Goal: Find specific page/section: Find specific page/section

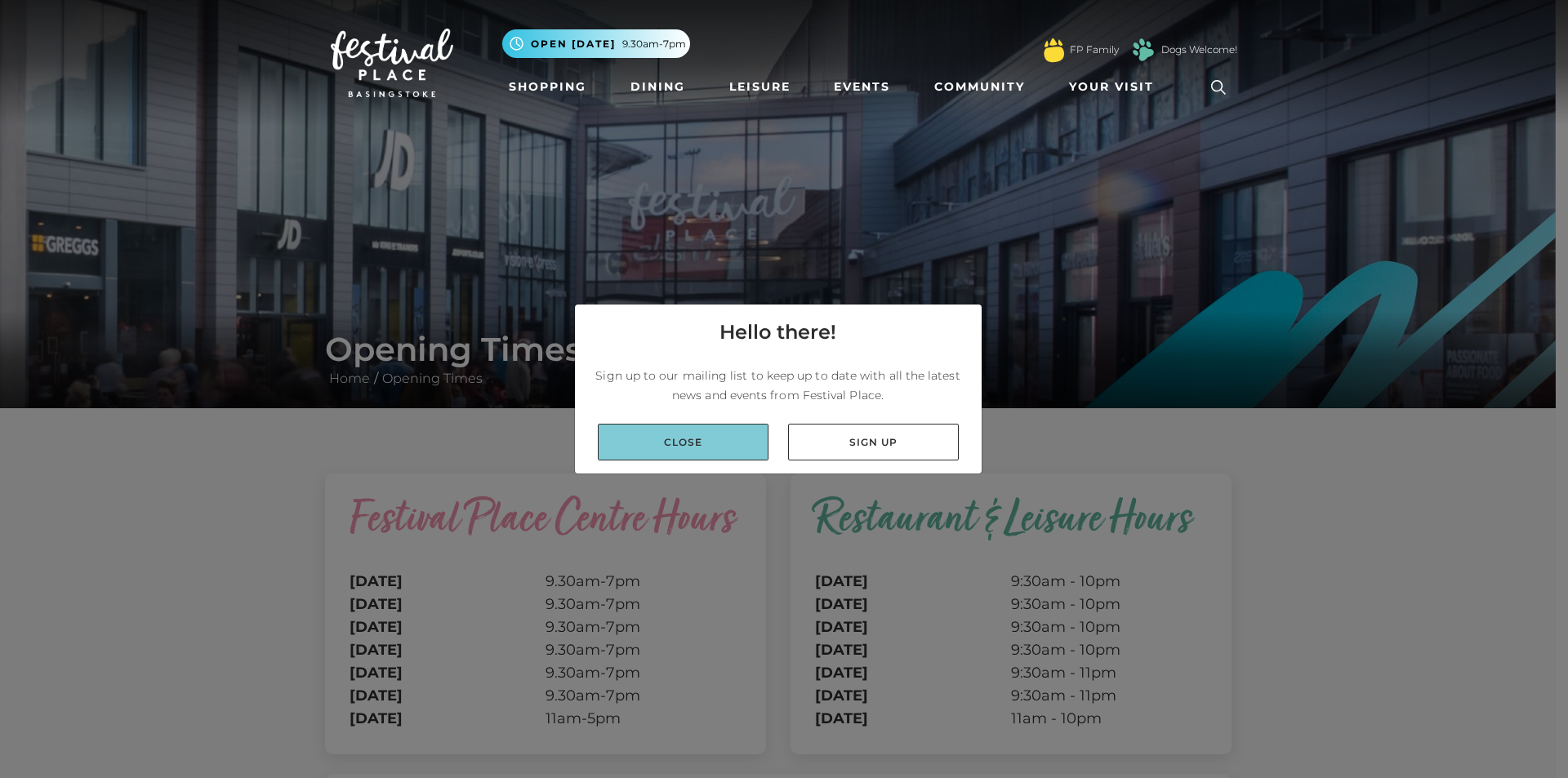
click at [643, 440] on link "Close" at bounding box center [683, 442] width 171 height 37
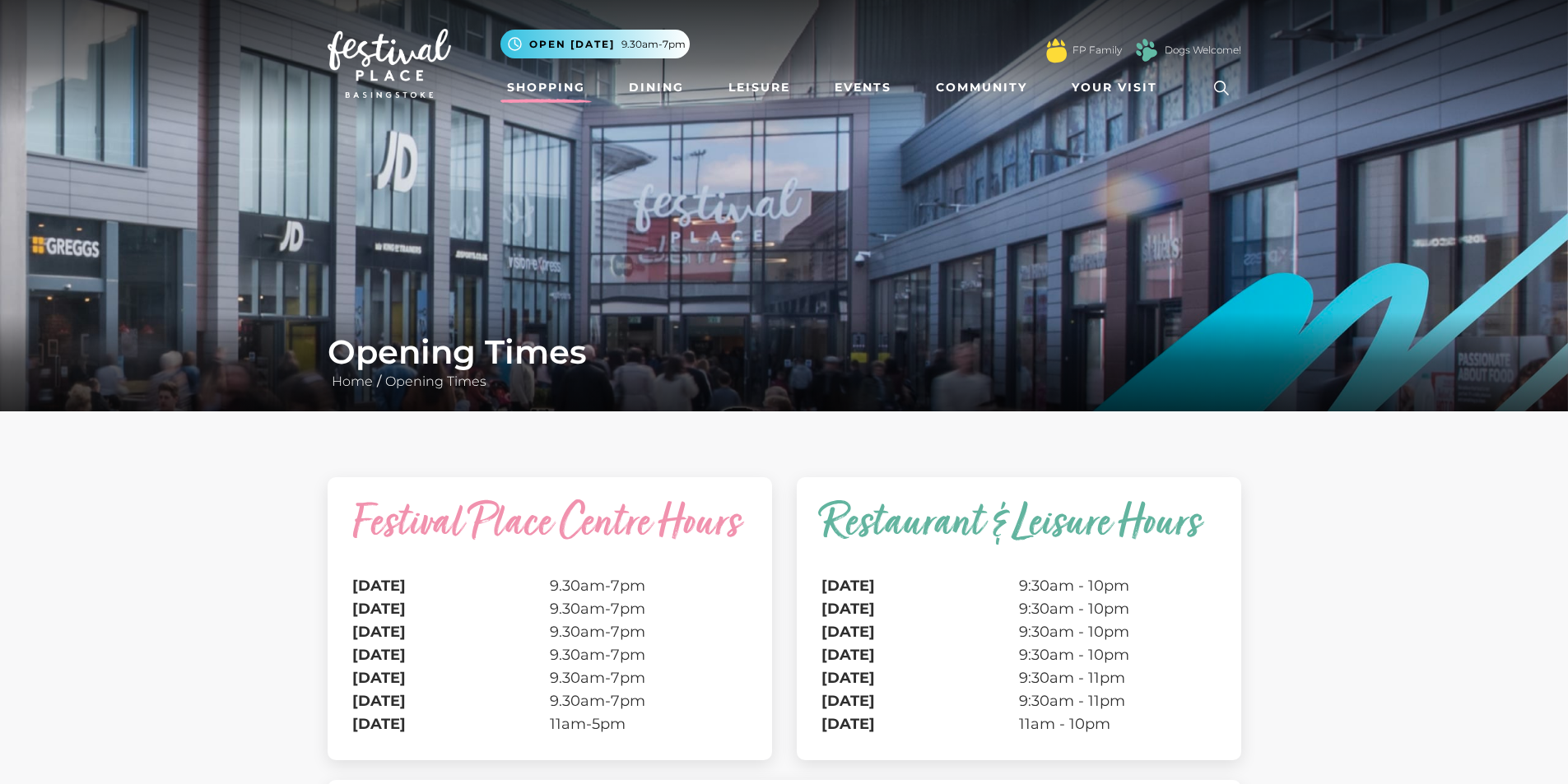
click at [530, 90] on link "Shopping" at bounding box center [546, 87] width 91 height 31
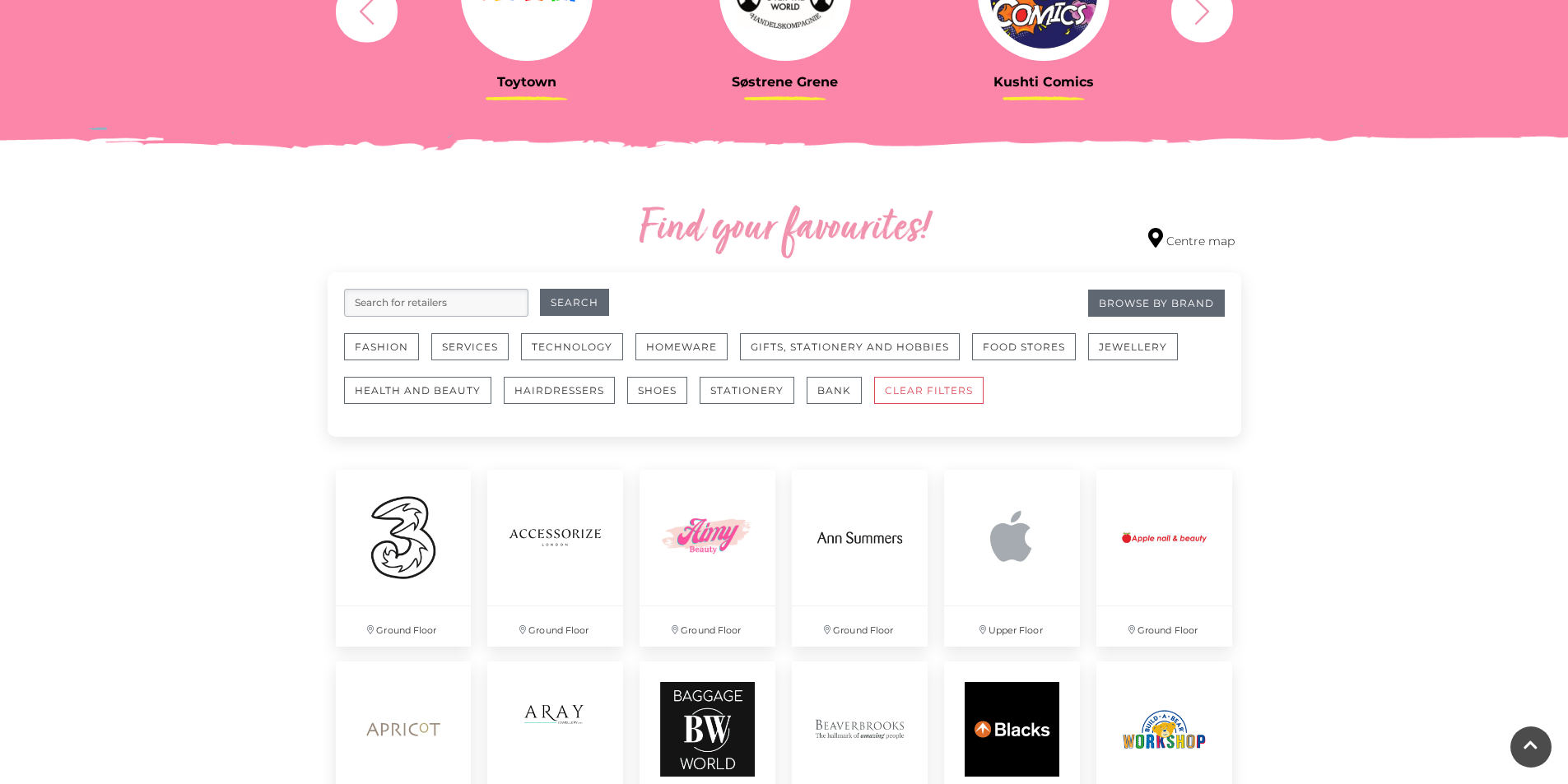
scroll to position [576, 0]
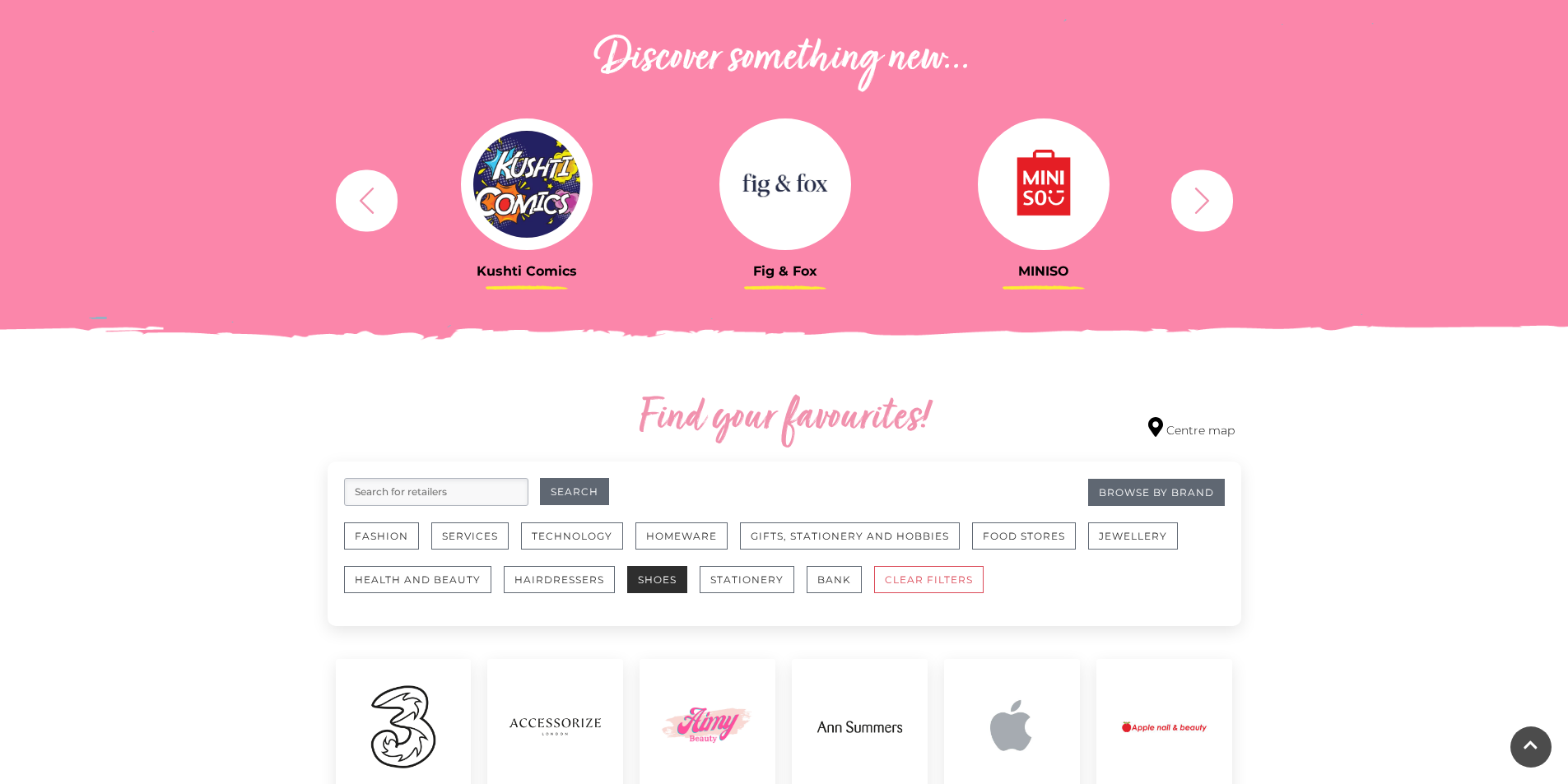
click at [660, 584] on button "Shoes" at bounding box center [657, 580] width 60 height 27
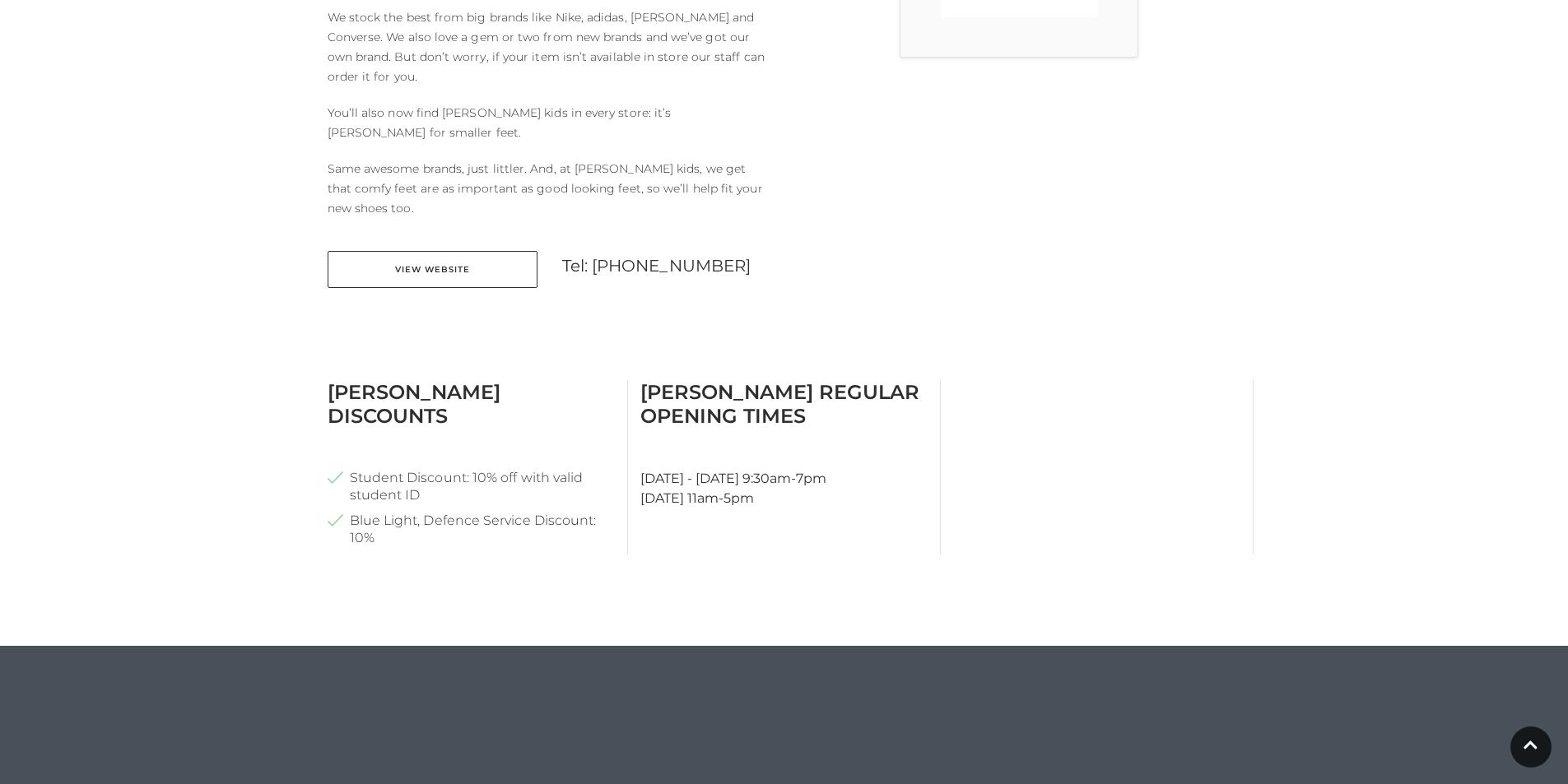
scroll to position [740, 0]
